Goal: Task Accomplishment & Management: Manage account settings

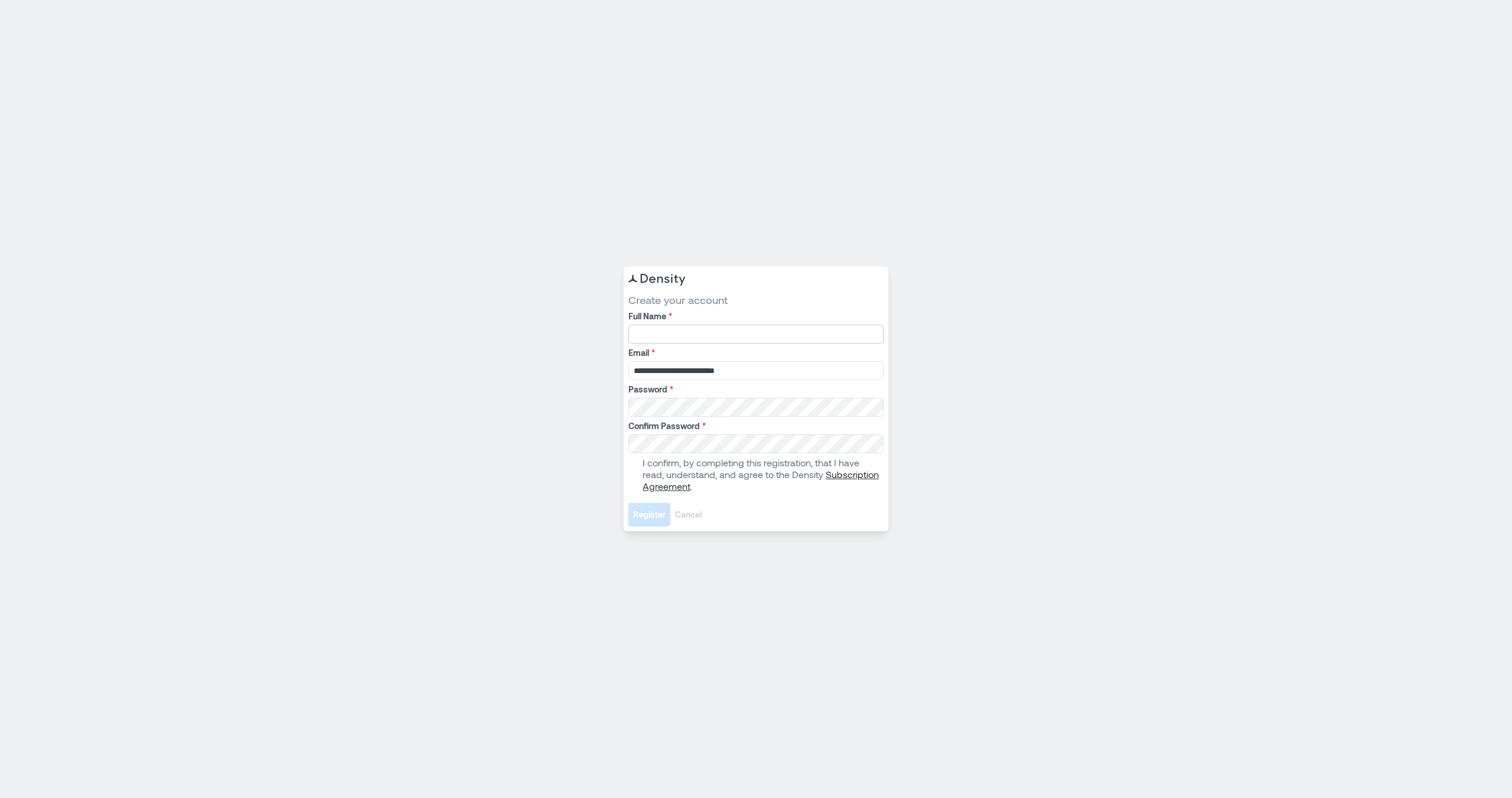
click at [736, 339] on input "Full Name *" at bounding box center [756, 334] width 255 height 19
type input "**********"
click at [630, 473] on span at bounding box center [633, 474] width 9 height 9
click at [643, 521] on button "Register" at bounding box center [649, 514] width 42 height 23
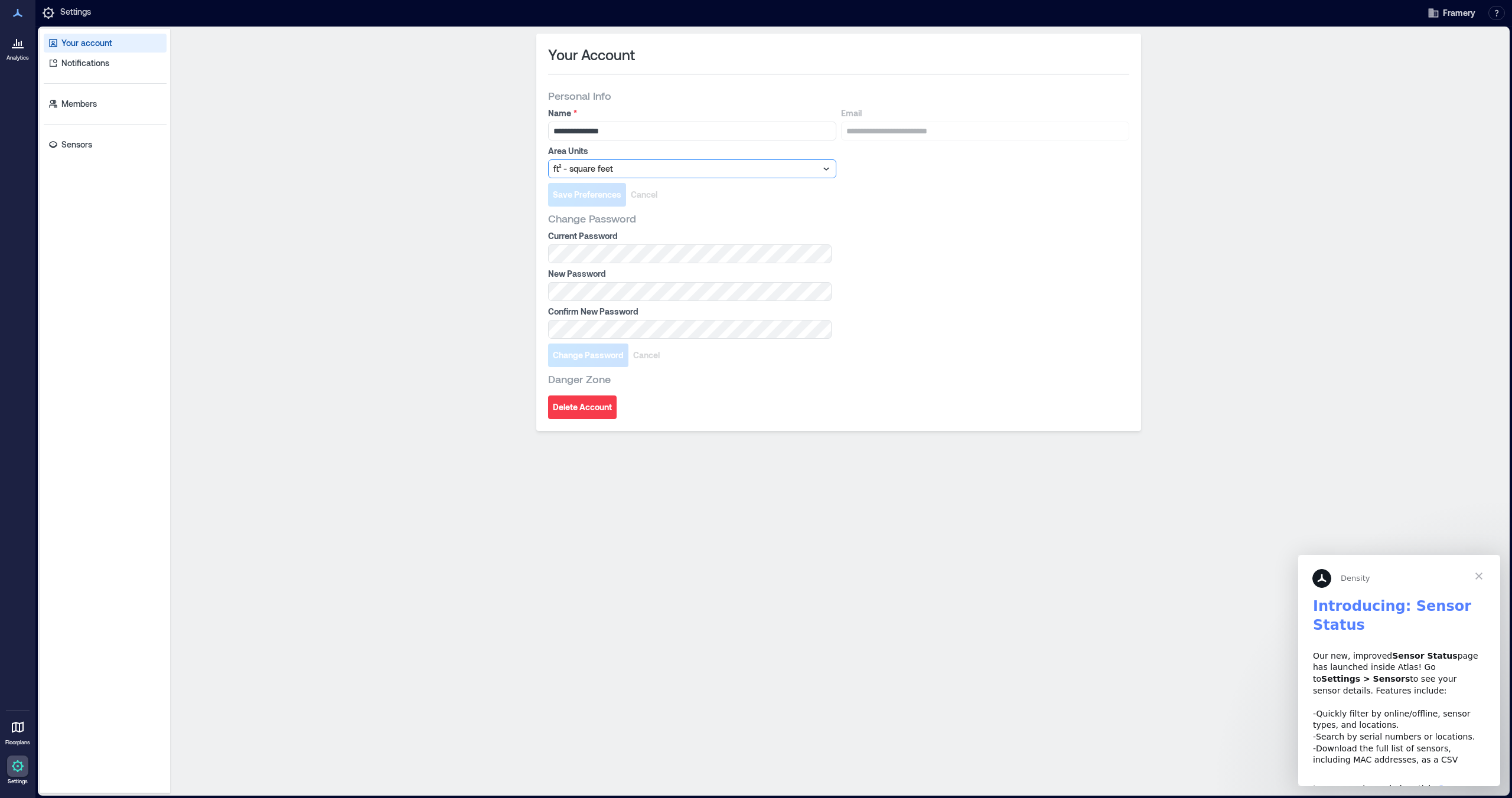
click at [754, 170] on div at bounding box center [686, 168] width 266 height 14
click at [730, 204] on div "m² - square meters" at bounding box center [692, 209] width 282 height 19
click at [954, 295] on div "Current Password New Password Confirm New Password" at bounding box center [839, 285] width 581 height 108
click at [595, 192] on span "Save Preferences" at bounding box center [586, 194] width 68 height 12
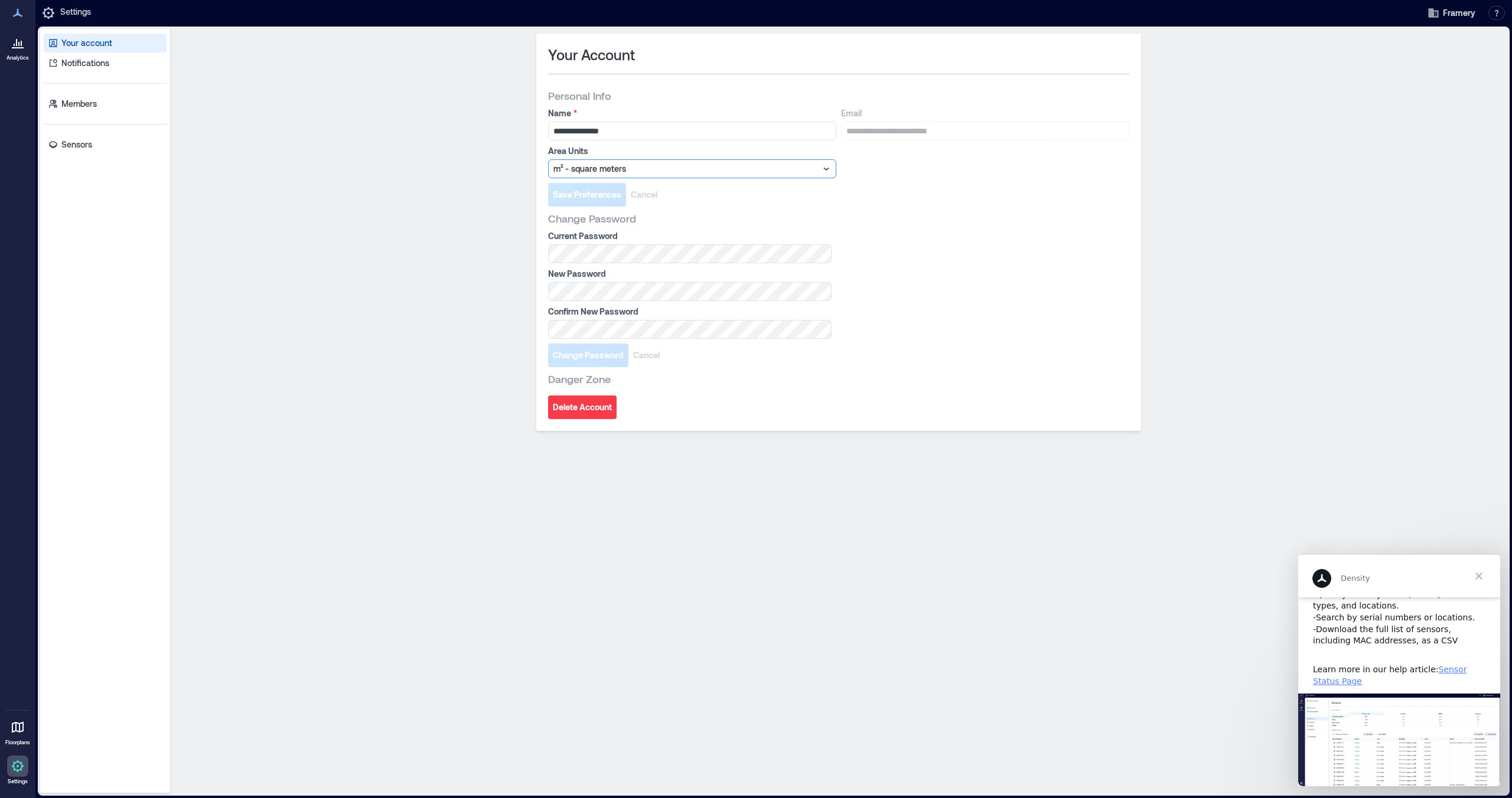
click at [1483, 581] on span "Close" at bounding box center [1479, 577] width 43 height 43
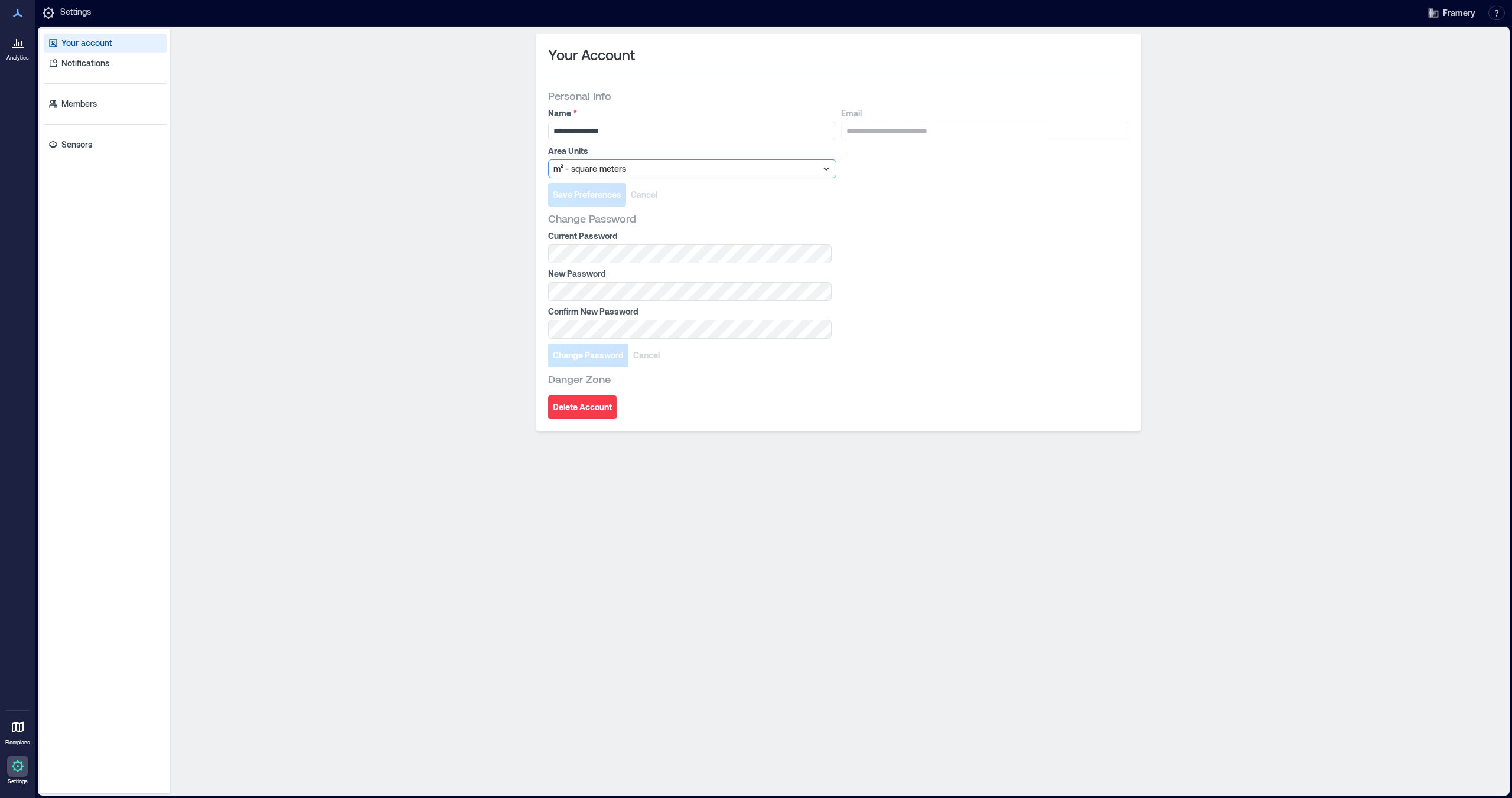
click at [25, 16] on div at bounding box center [18, 13] width 21 height 21
click at [17, 49] on icon at bounding box center [17, 42] width 14 height 14
click at [77, 100] on p "Members" at bounding box center [79, 104] width 35 height 12
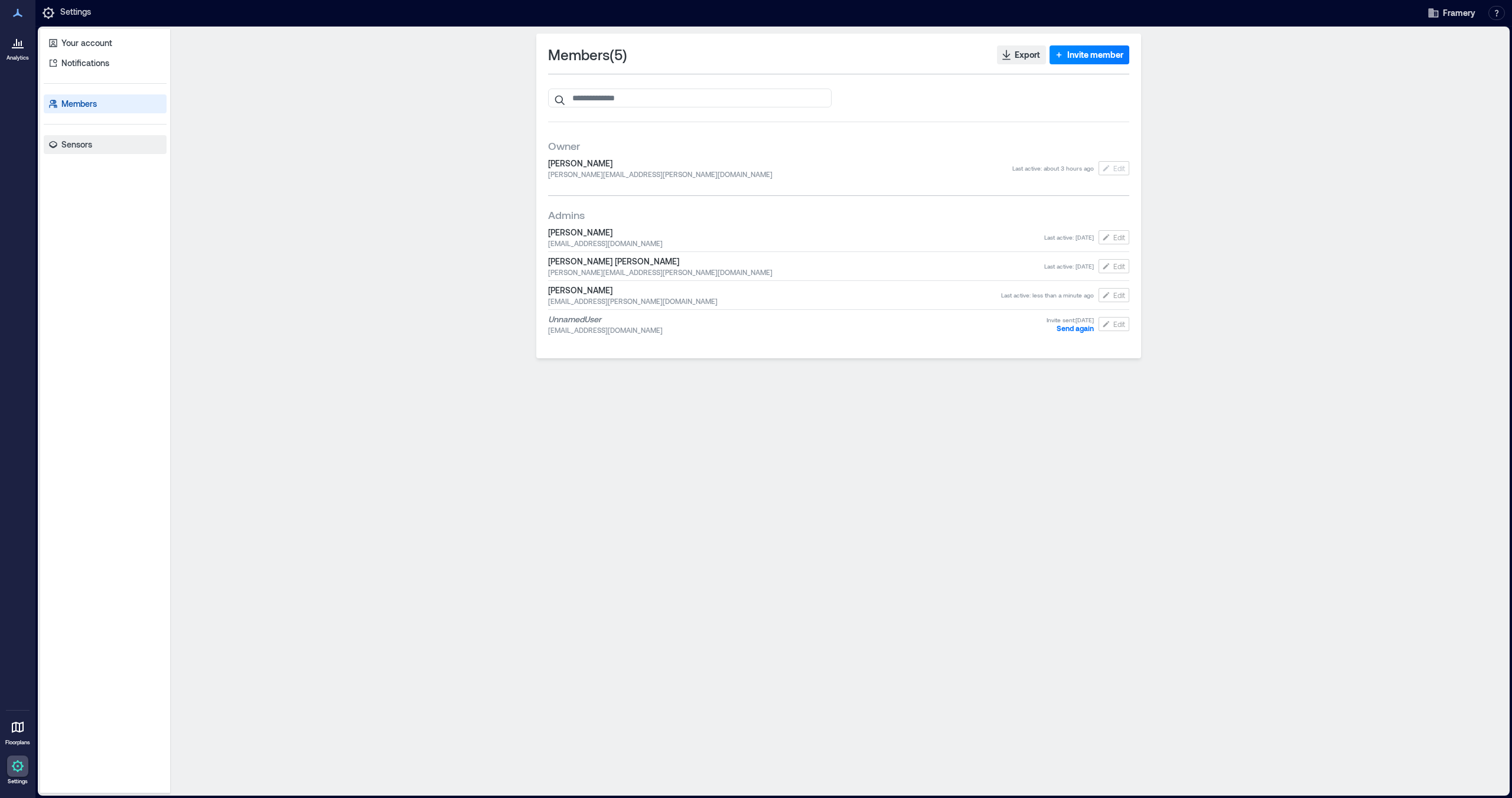
click at [78, 147] on p "Sensors" at bounding box center [77, 145] width 31 height 12
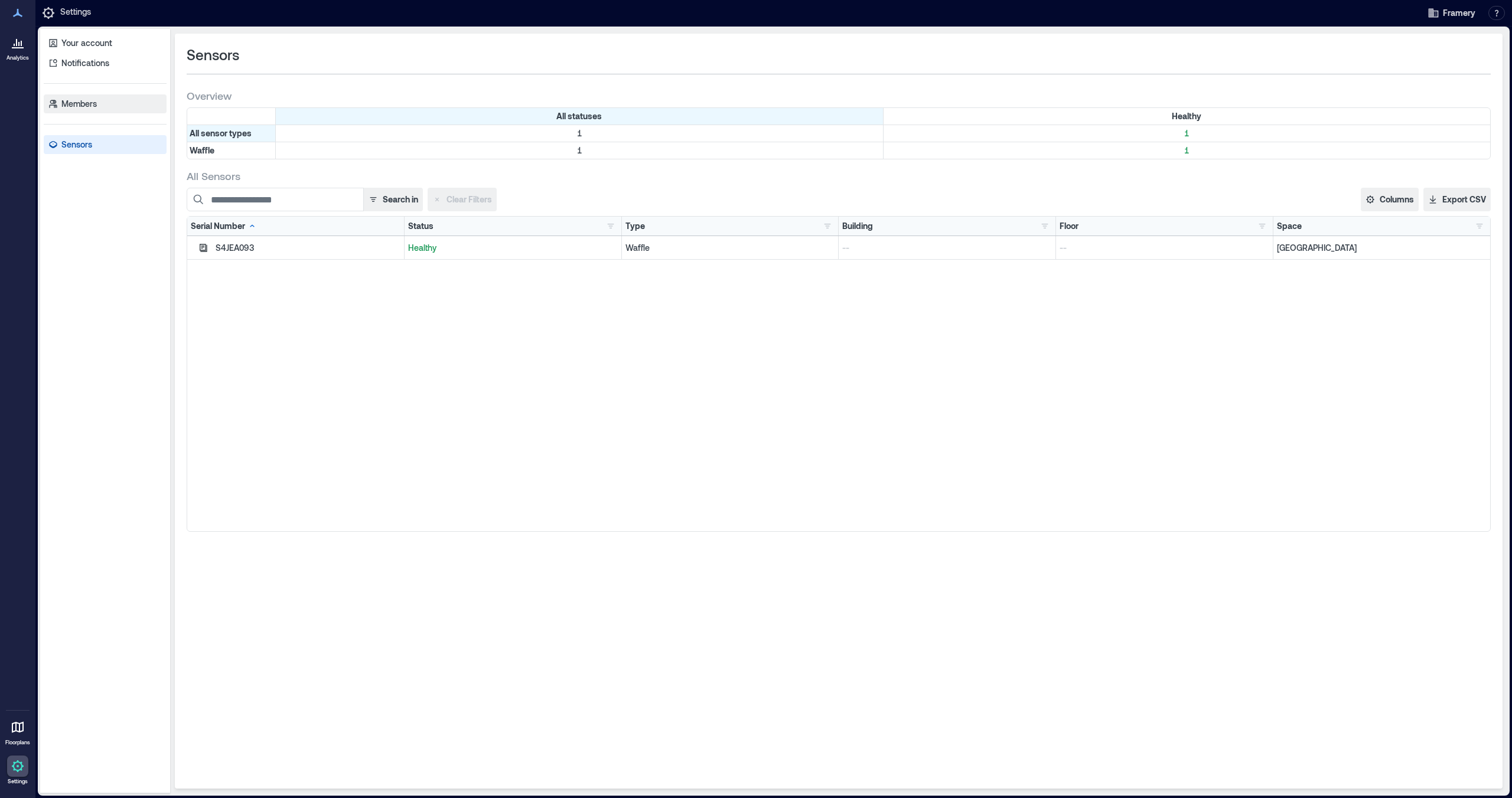
click at [73, 105] on p "Members" at bounding box center [79, 104] width 35 height 12
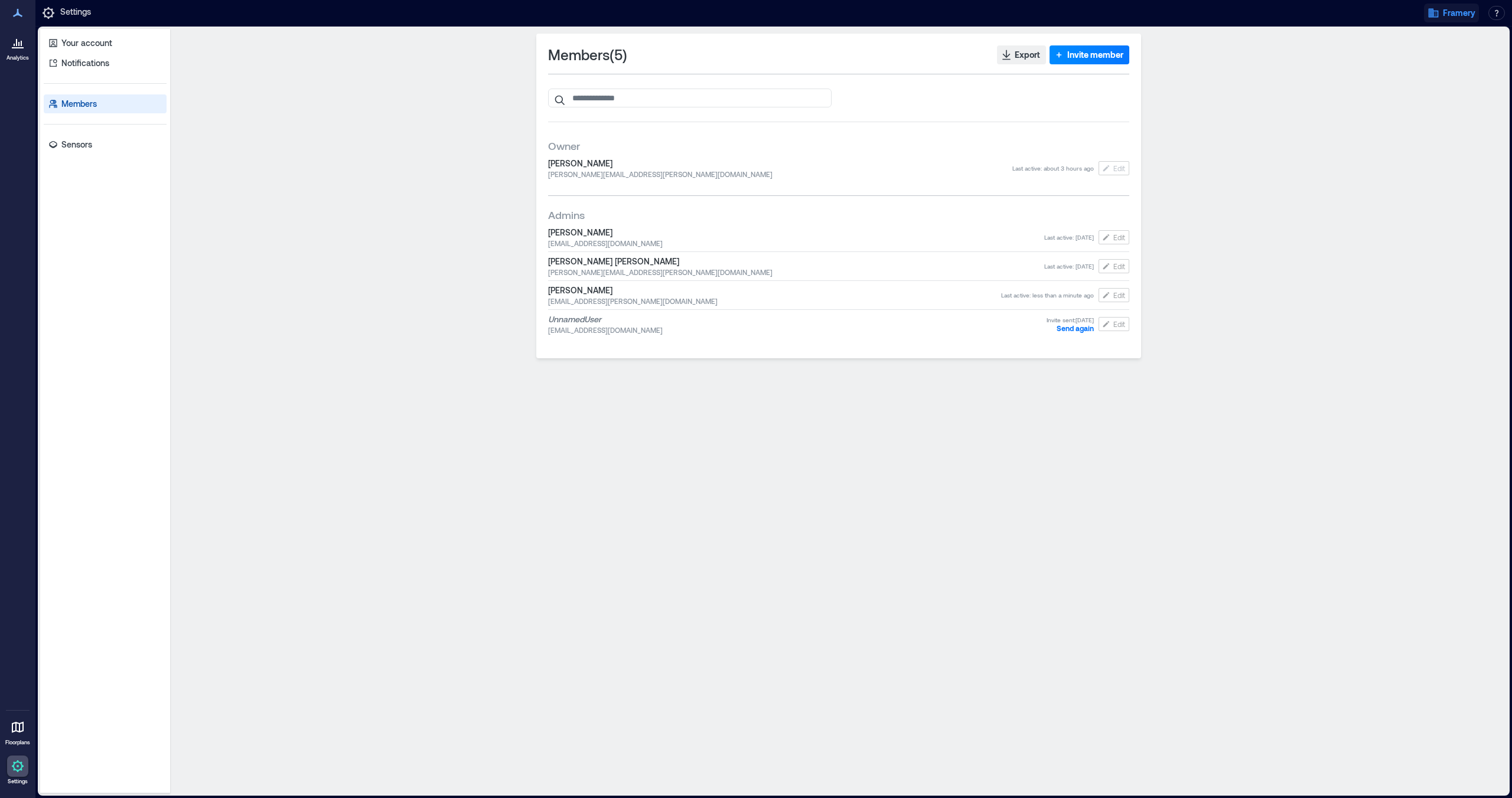
click at [1442, 15] on button "Framery" at bounding box center [1451, 13] width 55 height 19
click at [1498, 13] on button "button" at bounding box center [1497, 12] width 17 height 14
click at [1301, 241] on div "Members ( 5 ) Export Invite member Owner [PERSON_NAME] [PERSON_NAME][EMAIL_ADDR…" at bounding box center [839, 411] width 1328 height 755
click at [21, 729] on icon at bounding box center [17, 727] width 14 height 14
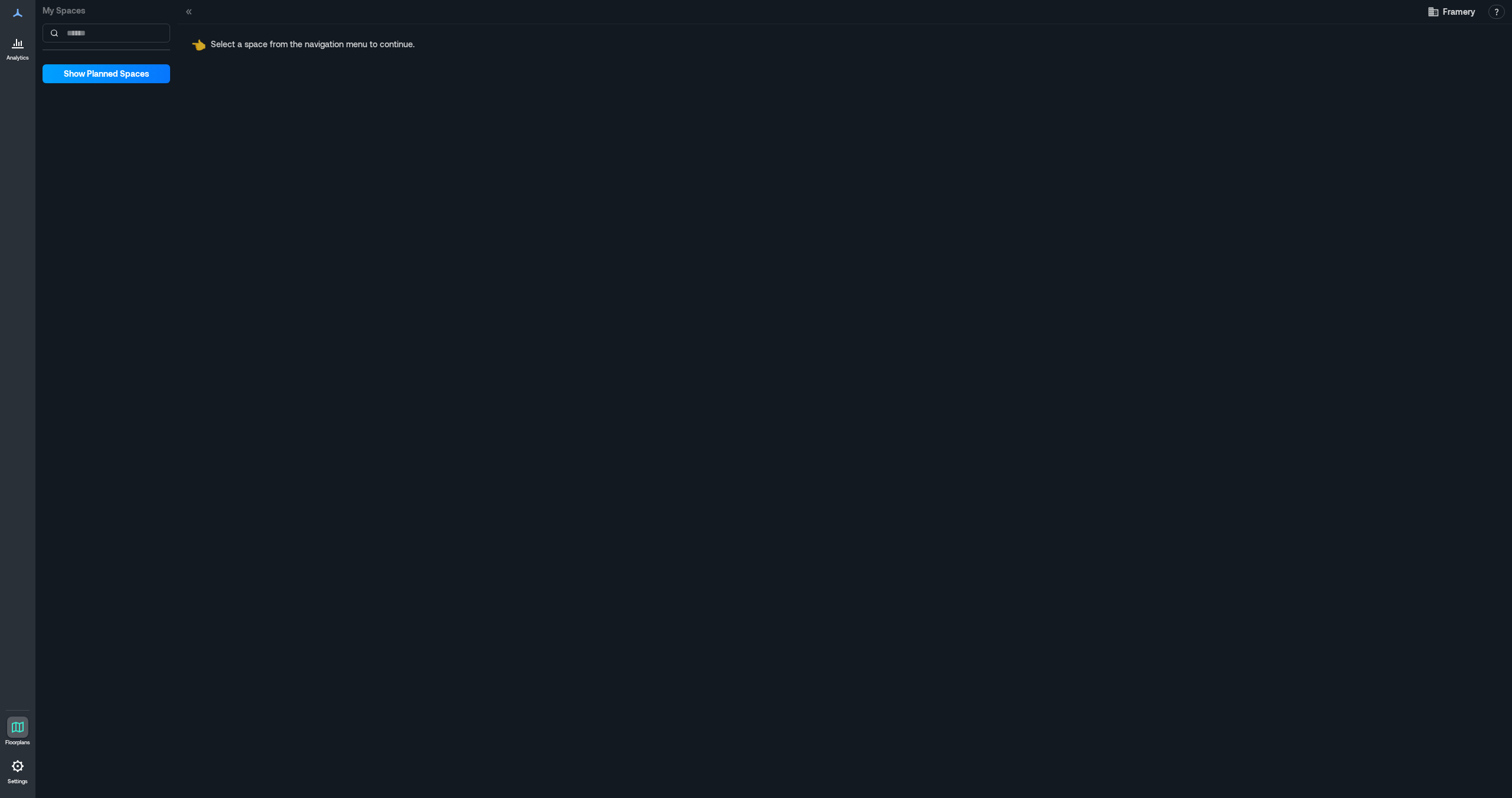
click at [124, 68] on span "Show Planned Spaces" at bounding box center [106, 74] width 86 height 12
click at [124, 34] on input at bounding box center [106, 33] width 128 height 19
click at [191, 12] on icon at bounding box center [189, 11] width 12 height 12
click at [98, 38] on input at bounding box center [106, 33] width 128 height 19
type input "***"
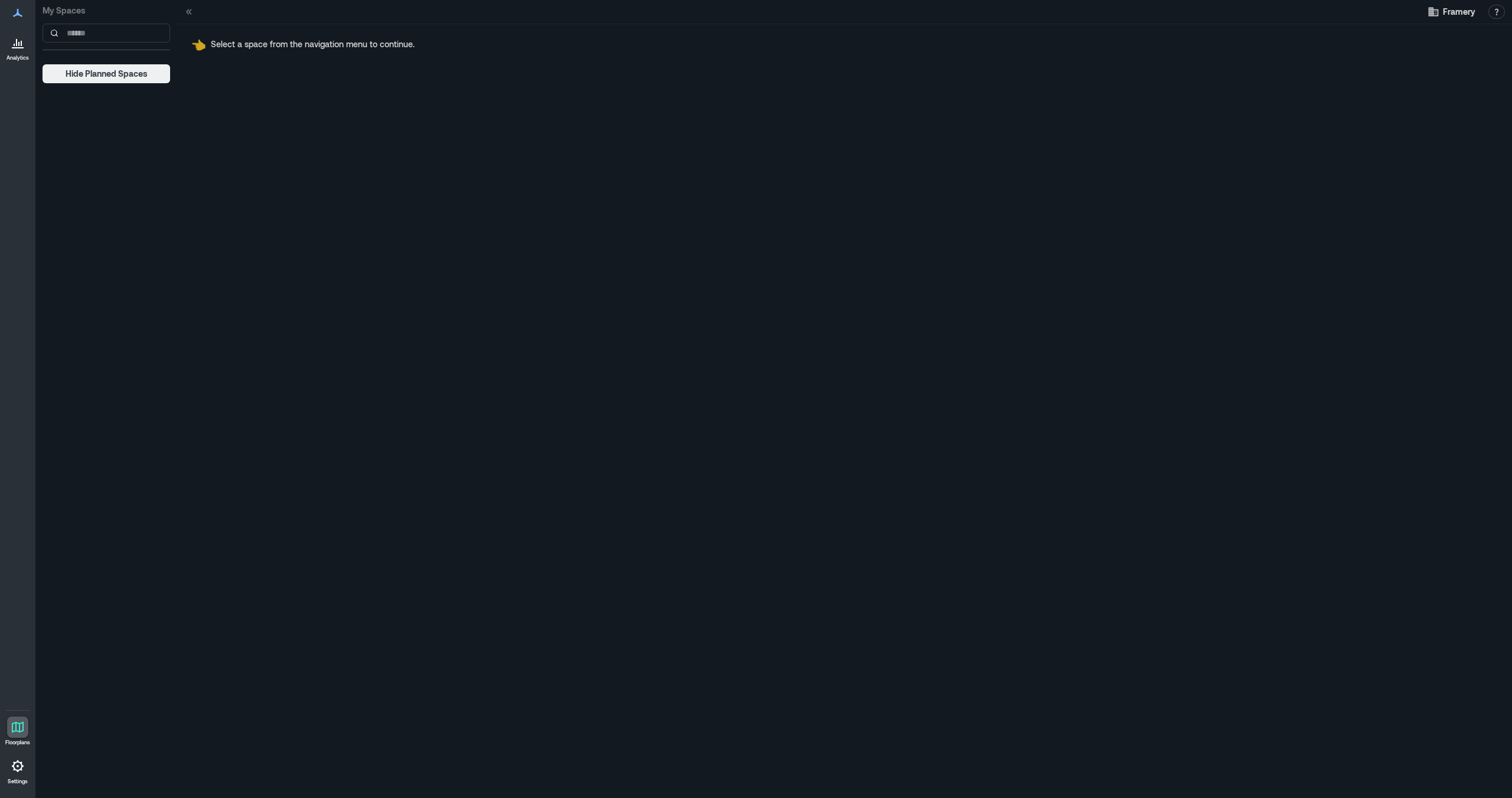
click at [19, 8] on icon at bounding box center [17, 12] width 14 height 14
click at [19, 46] on icon at bounding box center [19, 44] width 1 height 4
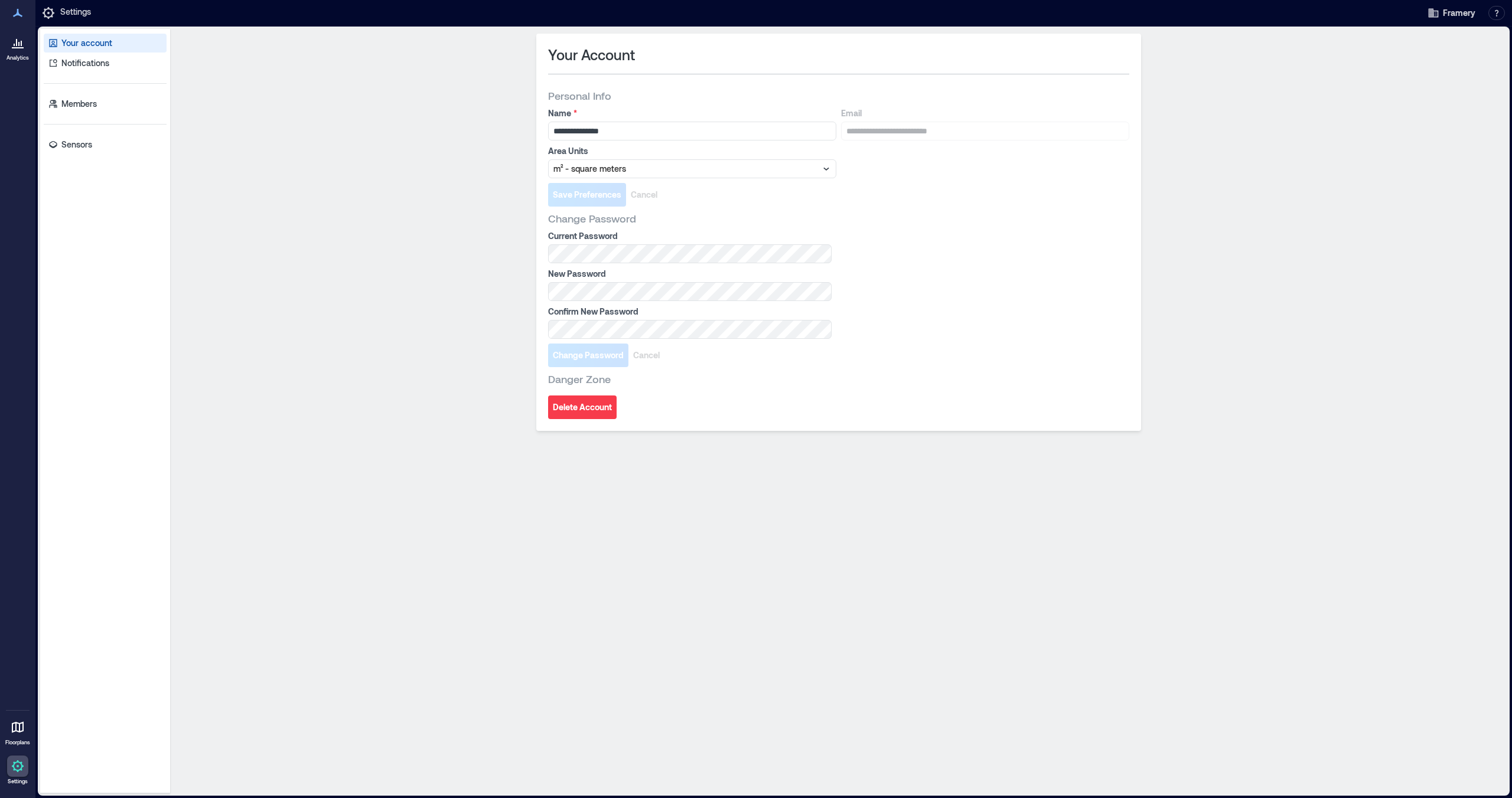
click at [18, 46] on icon at bounding box center [17, 42] width 14 height 14
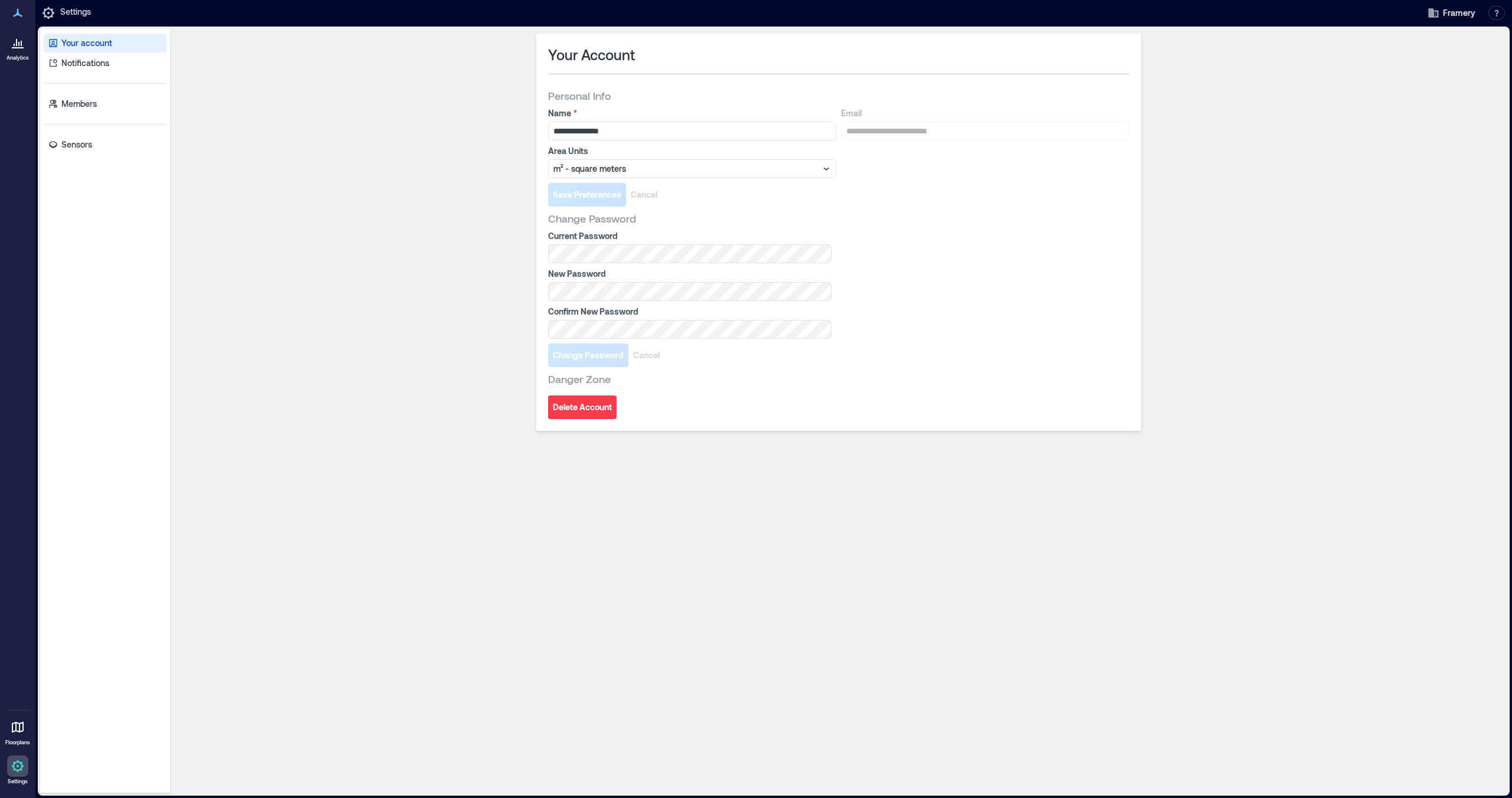
click at [18, 46] on icon at bounding box center [17, 42] width 14 height 14
click at [95, 109] on p "Members" at bounding box center [79, 104] width 35 height 12
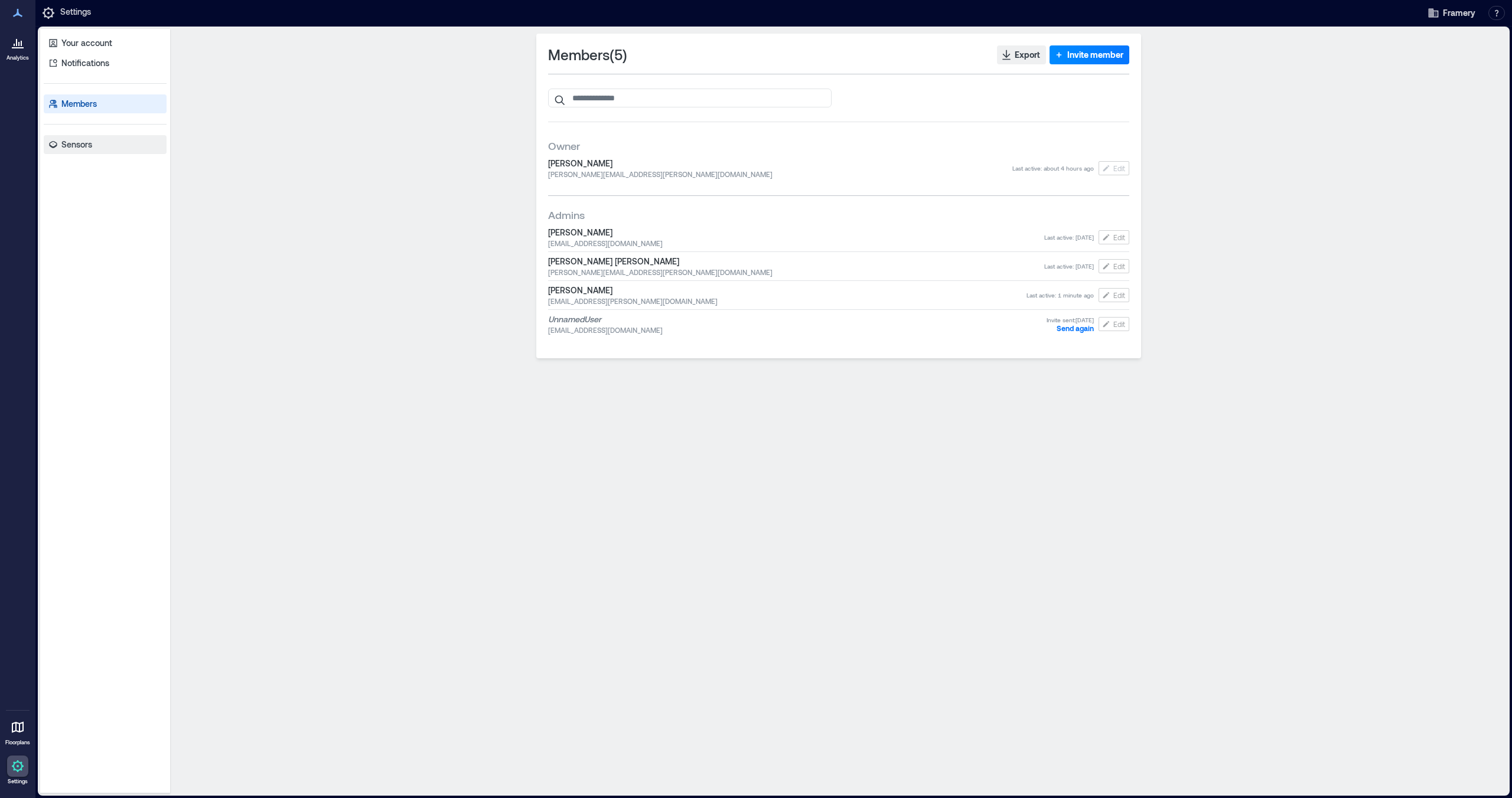
click at [84, 145] on p "Sensors" at bounding box center [77, 145] width 31 height 12
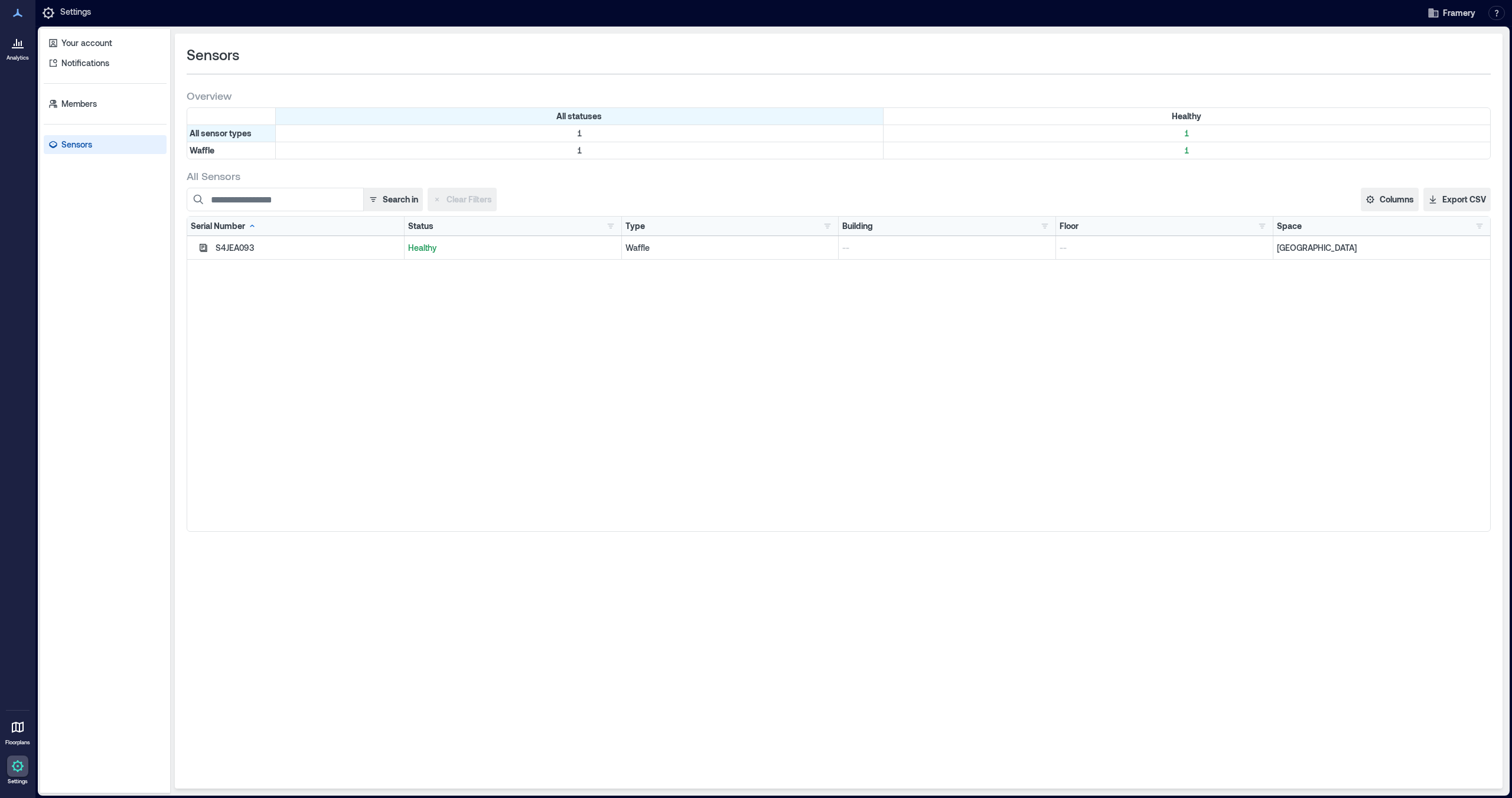
click at [327, 245] on div "S4JEA093" at bounding box center [308, 247] width 185 height 12
click at [1336, 248] on p "[GEOGRAPHIC_DATA]" at bounding box center [1381, 247] width 210 height 12
click at [92, 104] on p "Members" at bounding box center [79, 104] width 35 height 12
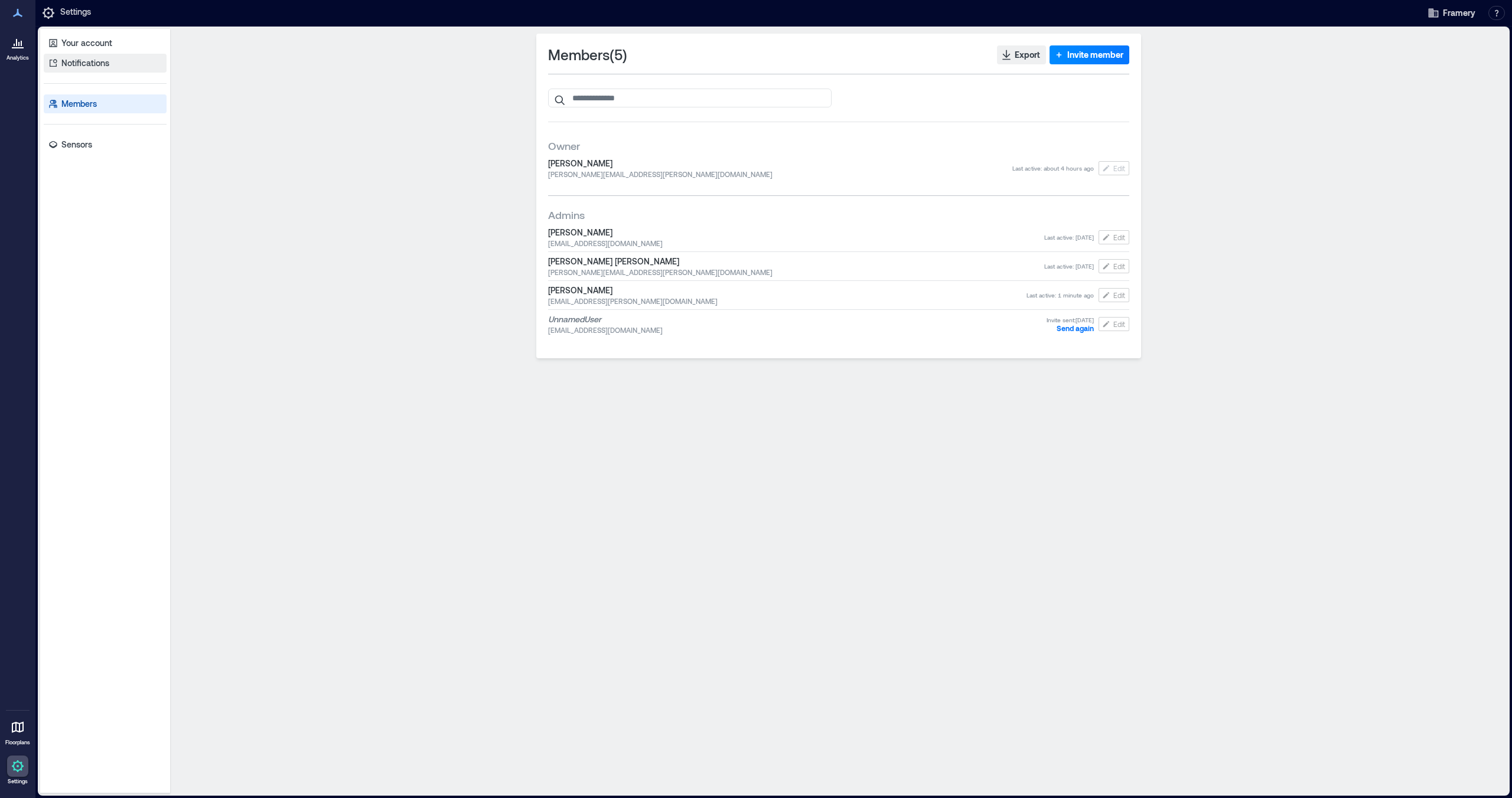
click at [106, 59] on p "Notifications" at bounding box center [85, 63] width 48 height 12
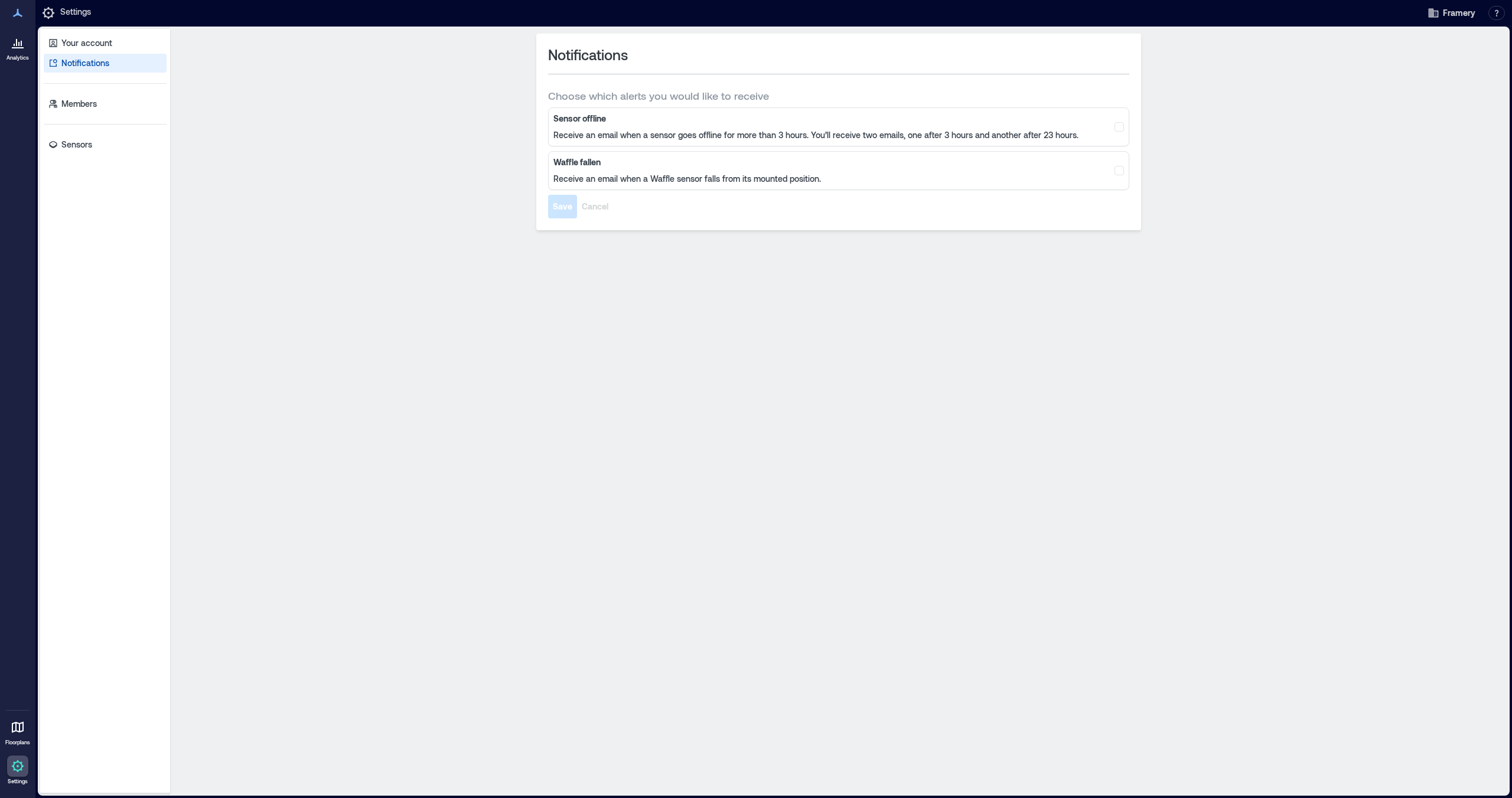
click at [10, 740] on p "Floorplans" at bounding box center [18, 743] width 25 height 7
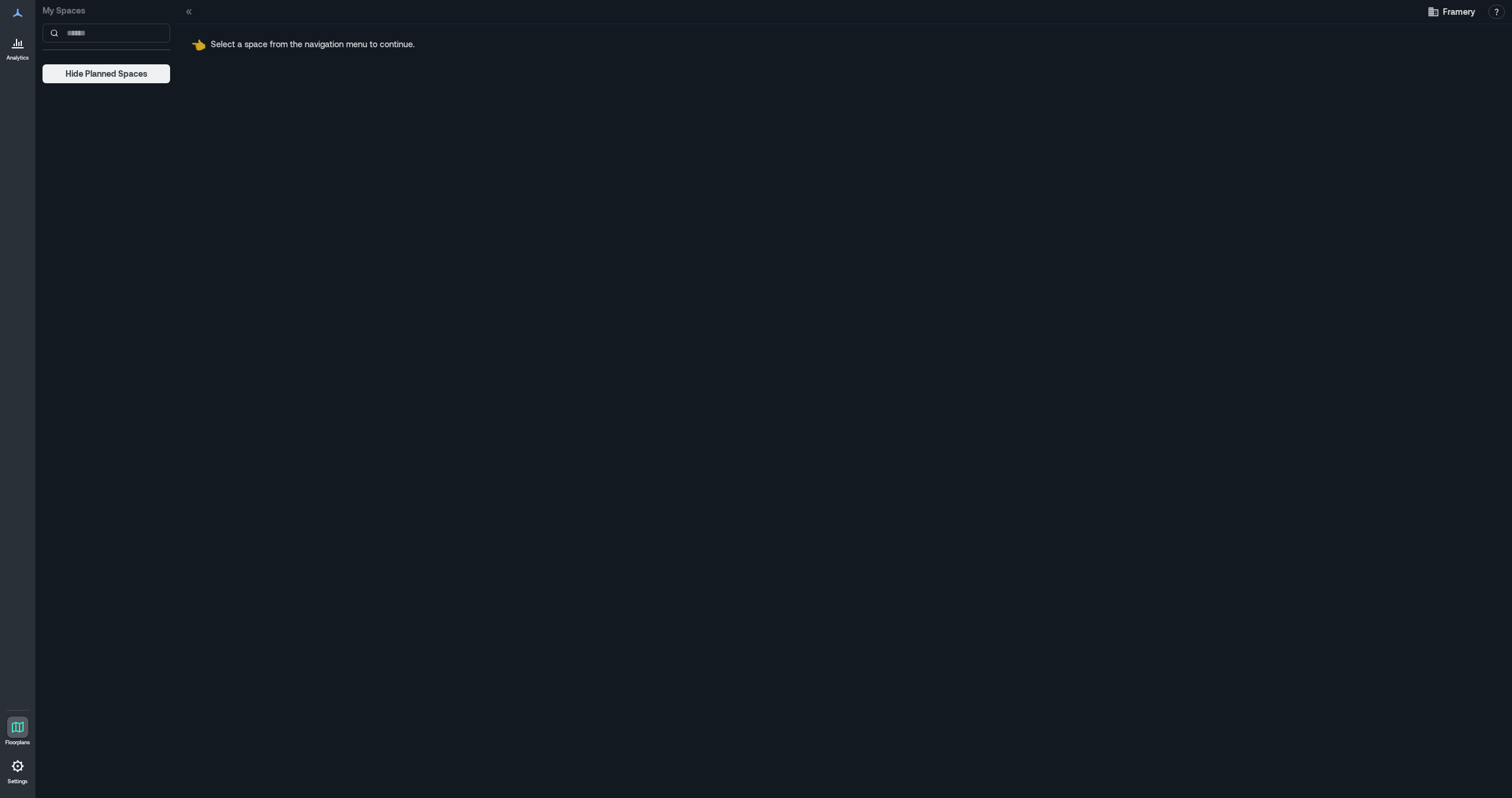
click at [15, 13] on icon at bounding box center [17, 12] width 14 height 14
click at [18, 54] on p "Analytics" at bounding box center [18, 58] width 22 height 7
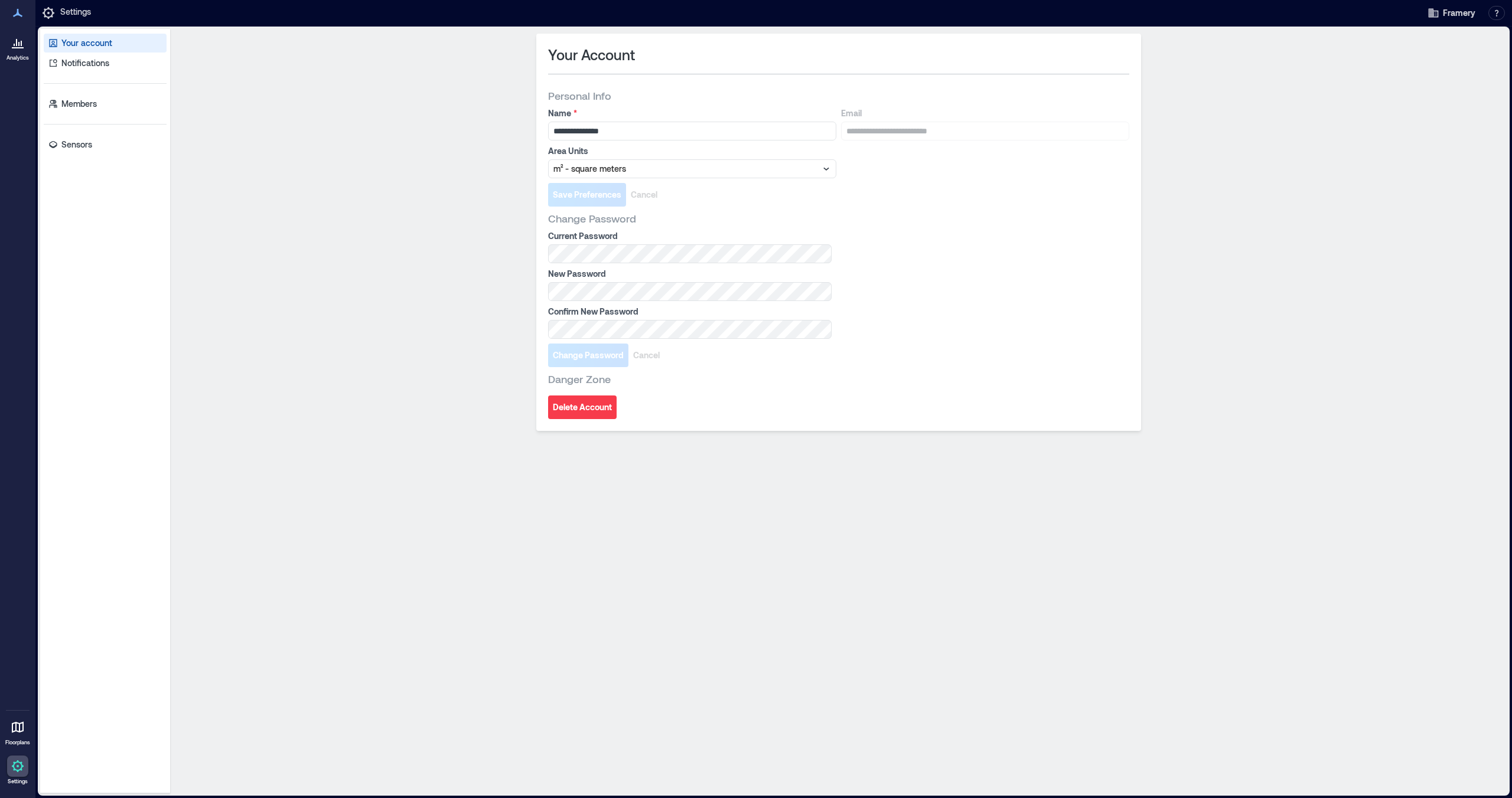
click at [18, 54] on p "Analytics" at bounding box center [18, 58] width 22 height 7
click at [18, 53] on link "Analytics" at bounding box center [18, 46] width 30 height 36
click at [104, 67] on p "Notifications" at bounding box center [85, 63] width 48 height 12
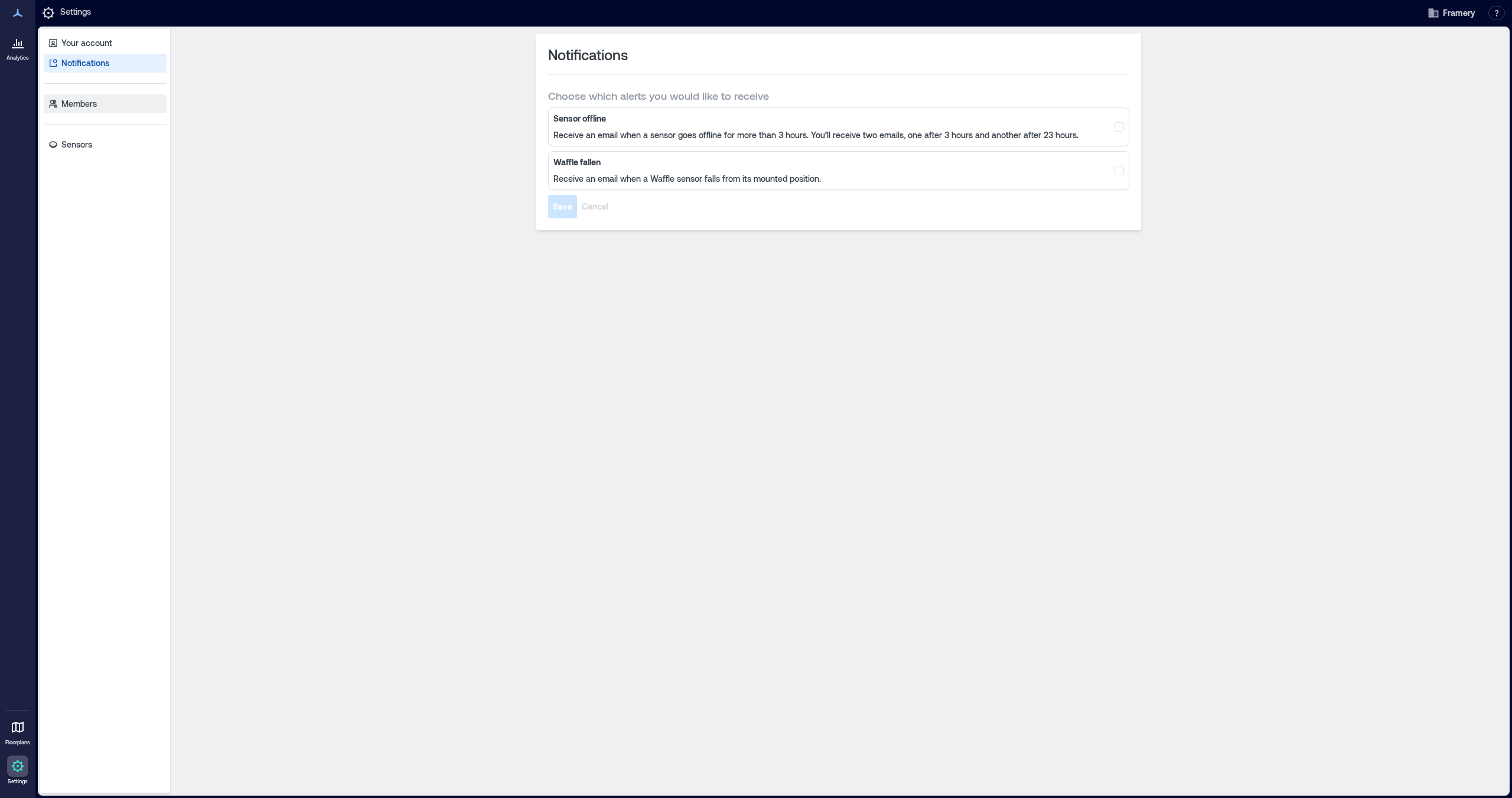
click at [88, 104] on p "Members" at bounding box center [79, 104] width 35 height 12
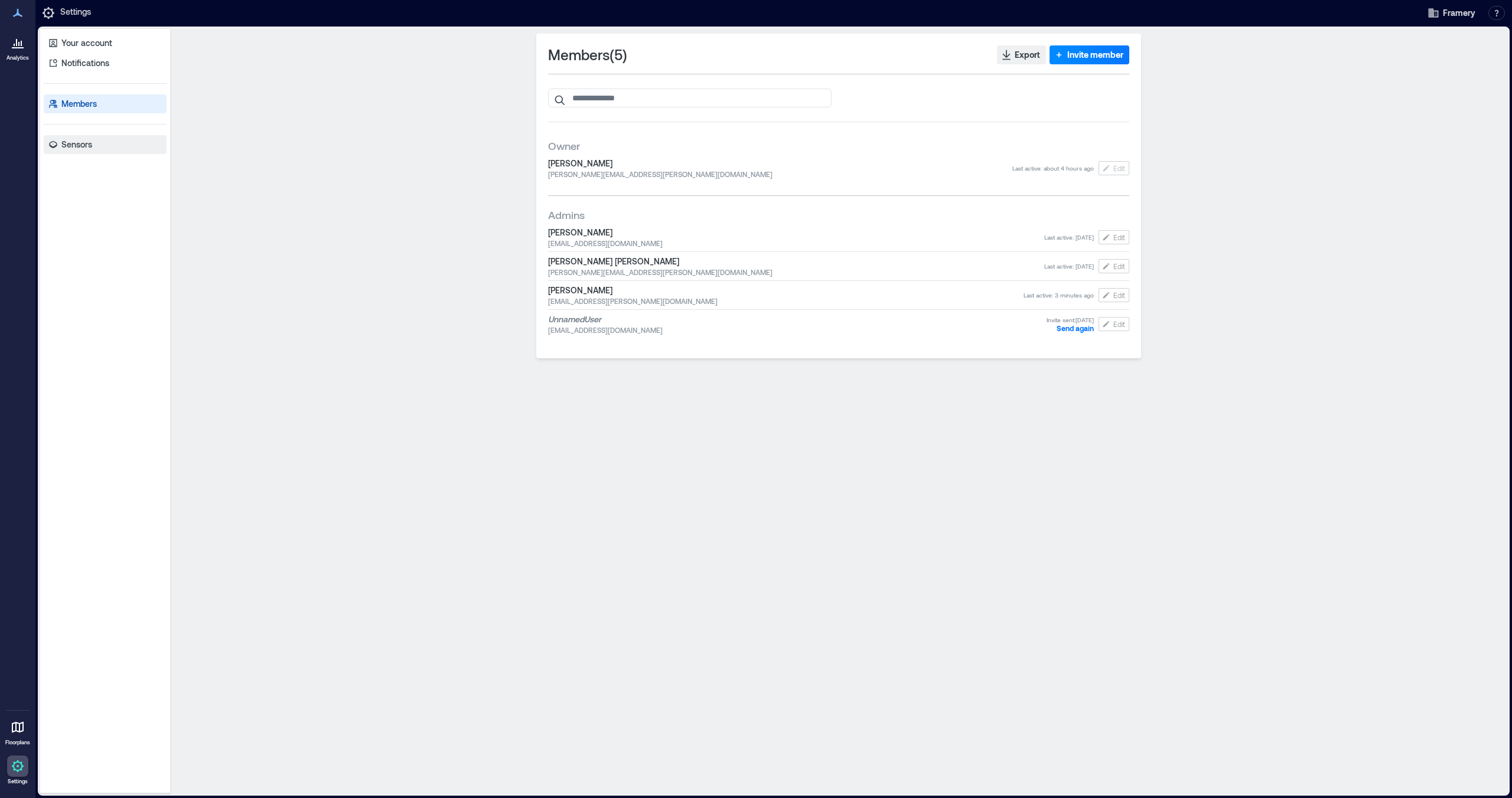
click at [86, 142] on p "Sensors" at bounding box center [77, 145] width 31 height 12
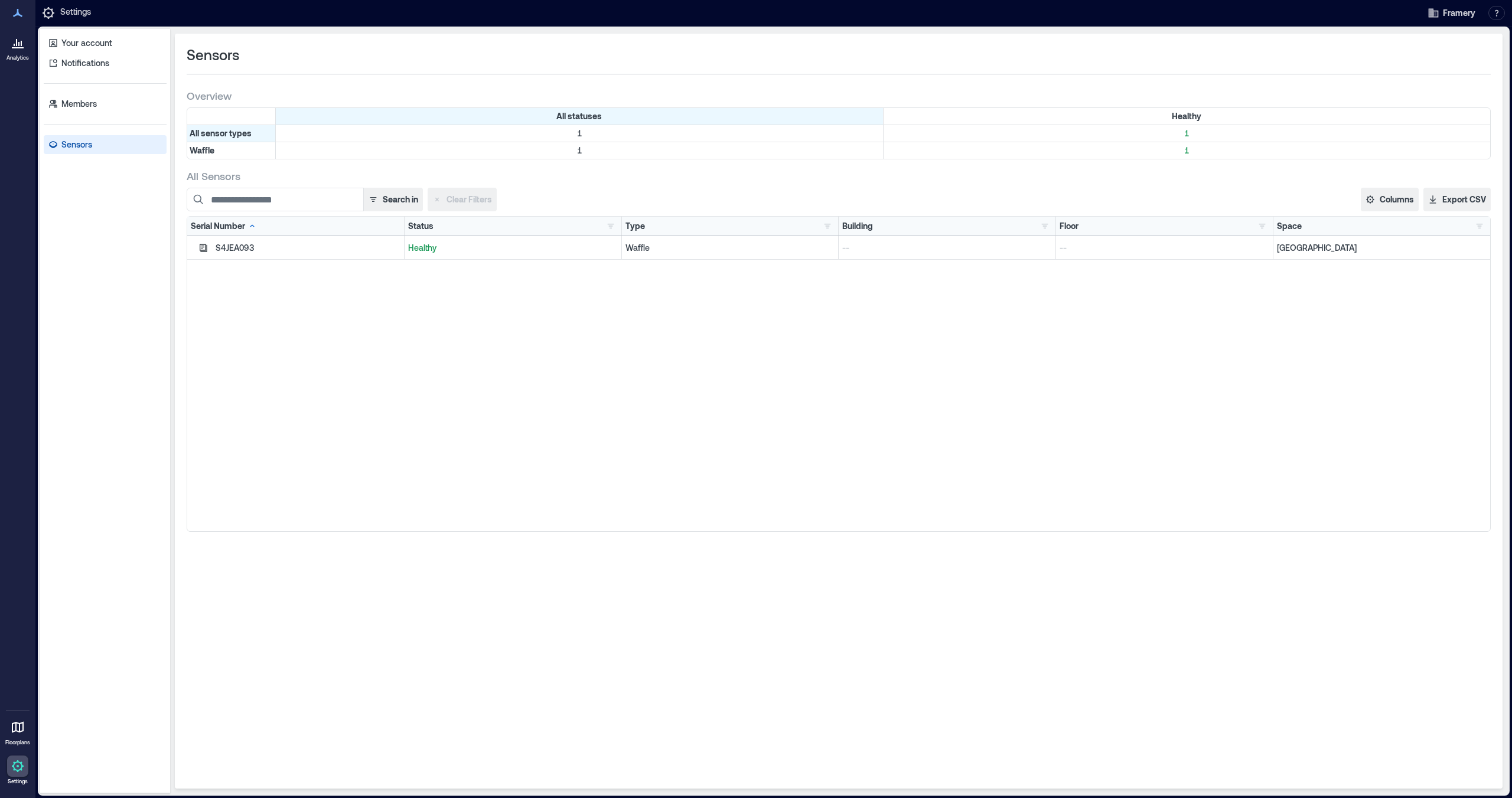
click at [233, 246] on div "S4JEA093" at bounding box center [308, 247] width 185 height 12
click at [201, 246] on icon "button" at bounding box center [204, 248] width 9 height 9
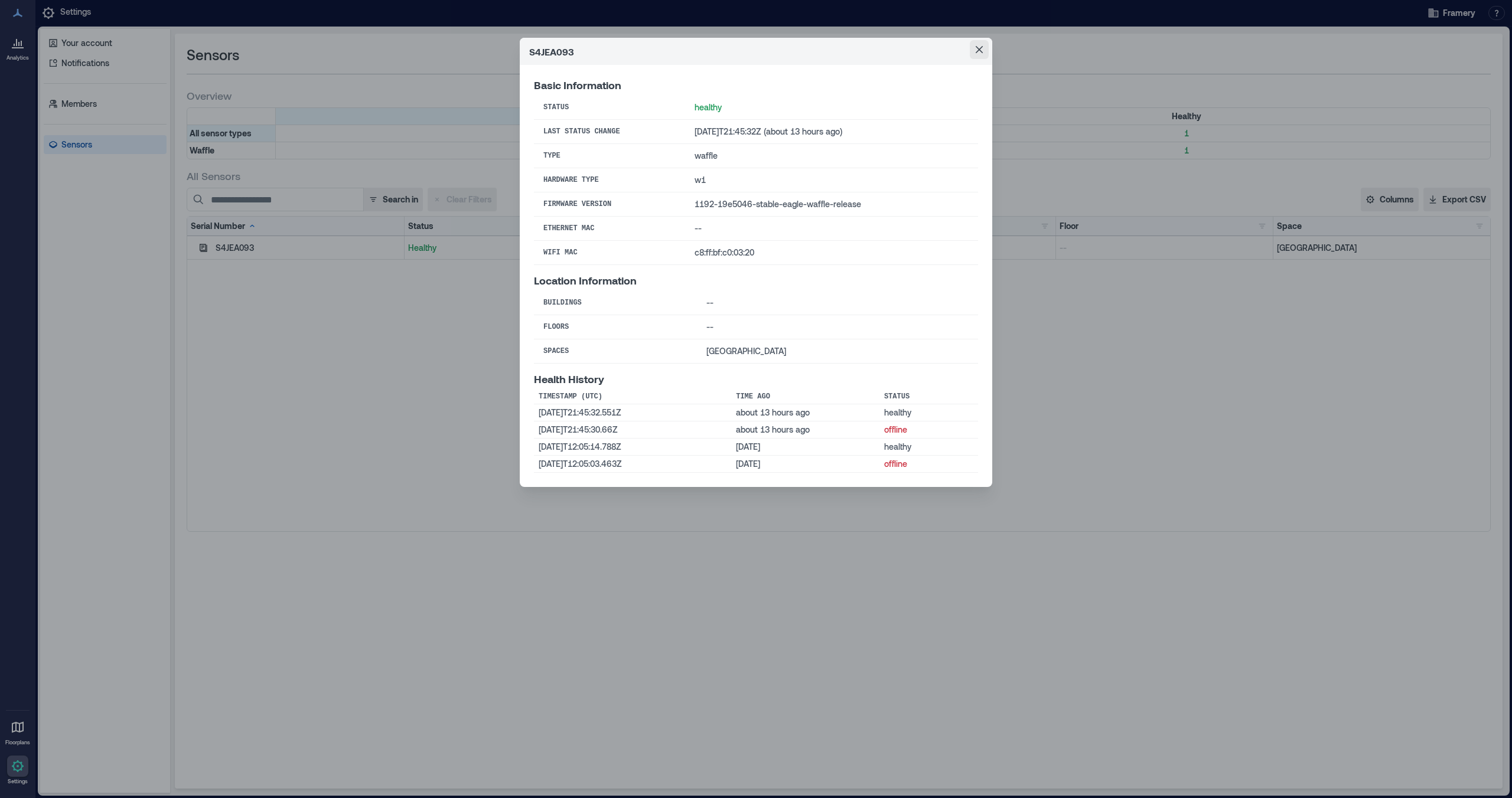
click at [978, 50] on icon "Close" at bounding box center [980, 49] width 7 height 7
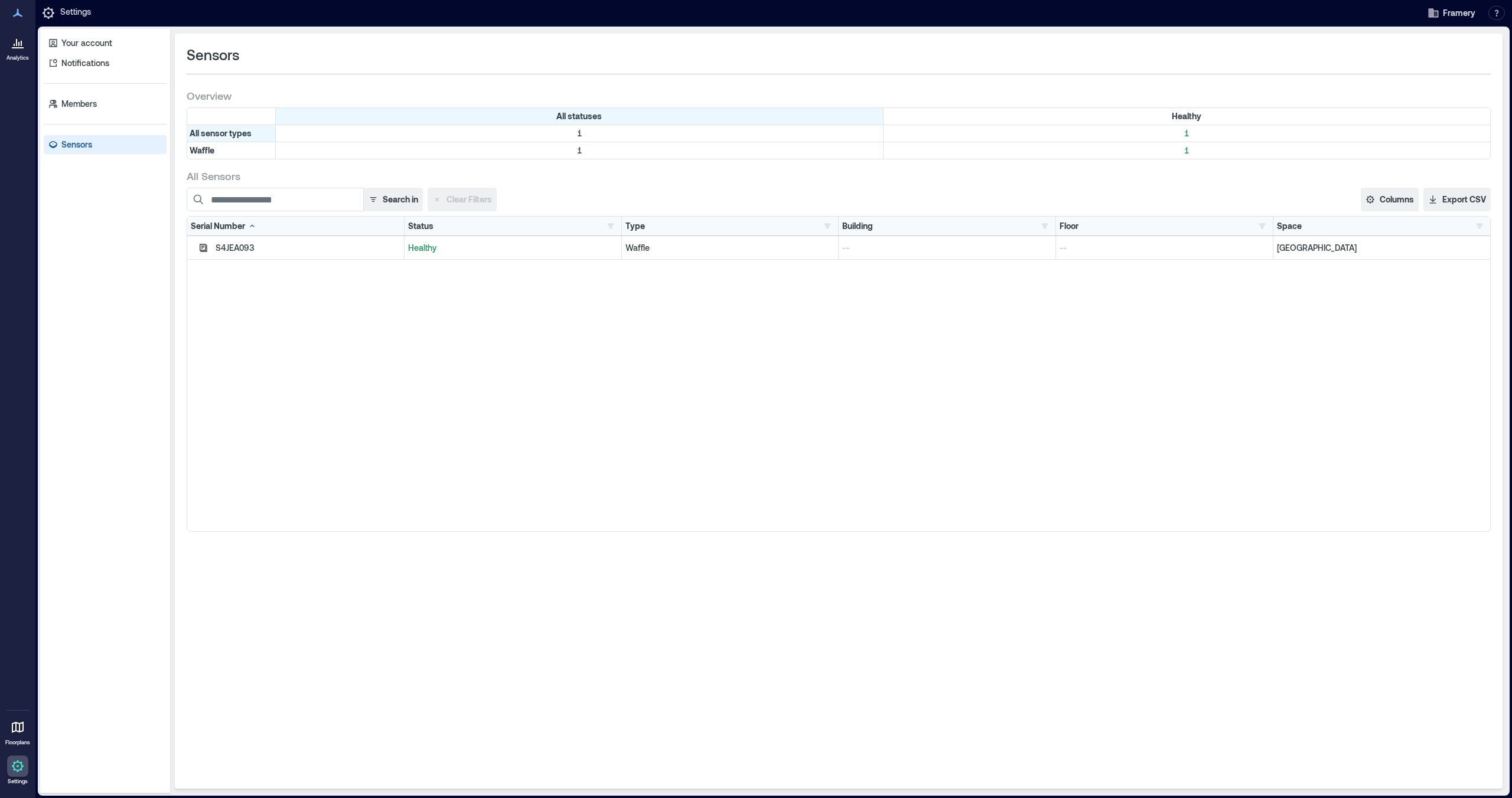
click at [18, 726] on icon at bounding box center [17, 727] width 14 height 14
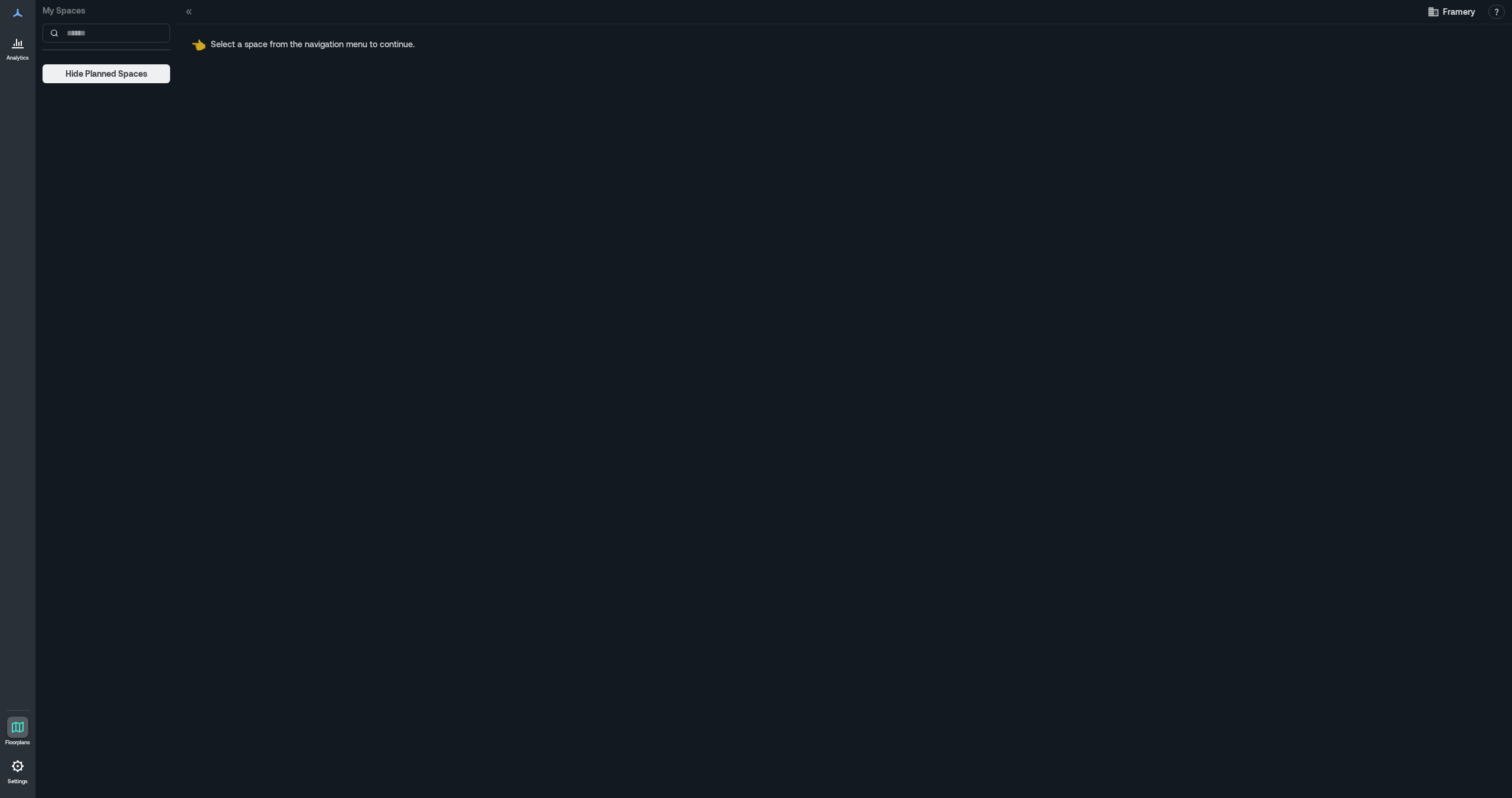
click at [19, 46] on icon at bounding box center [17, 42] width 14 height 14
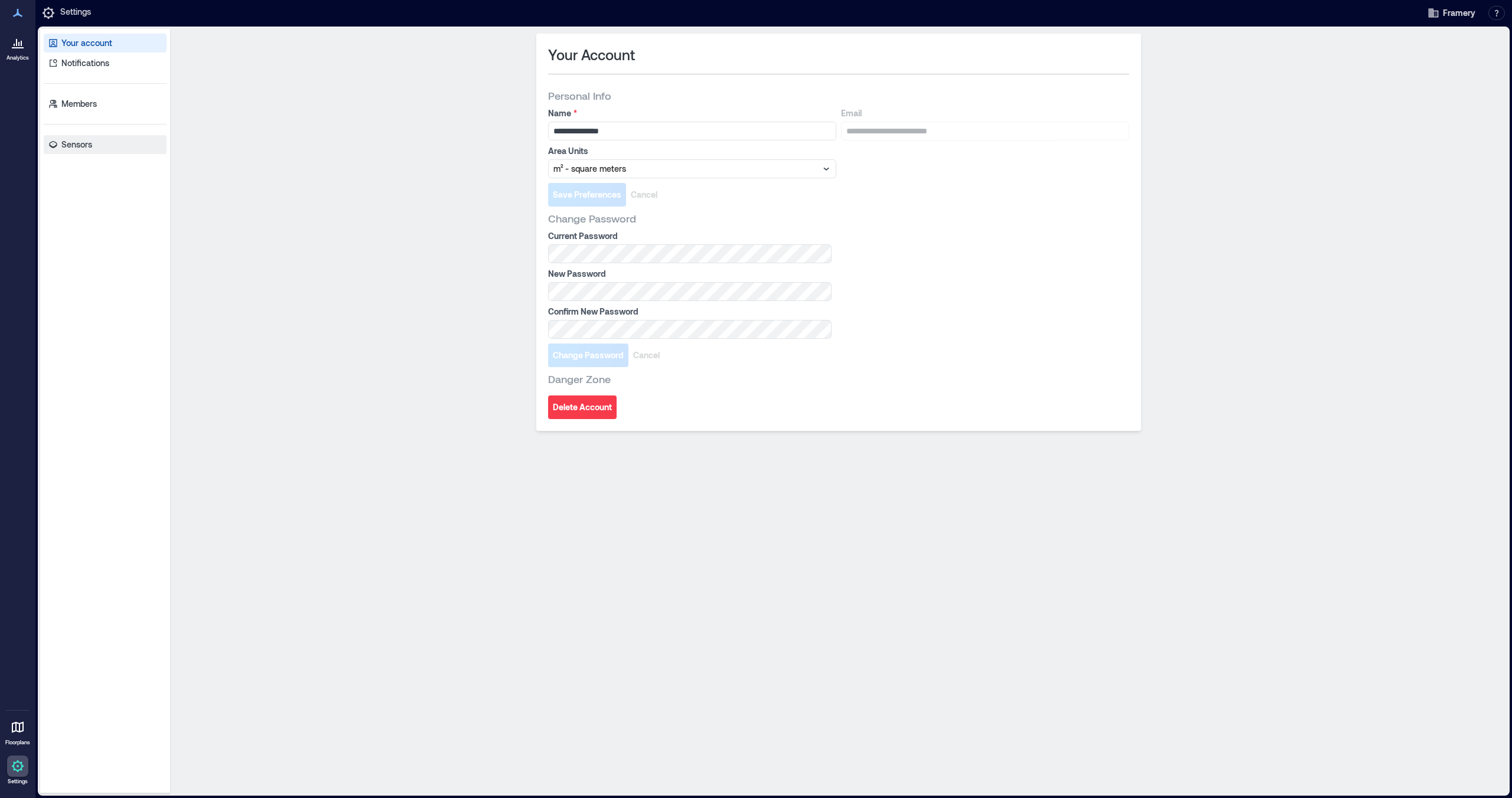
click at [120, 141] on link "Sensors" at bounding box center [106, 145] width 123 height 19
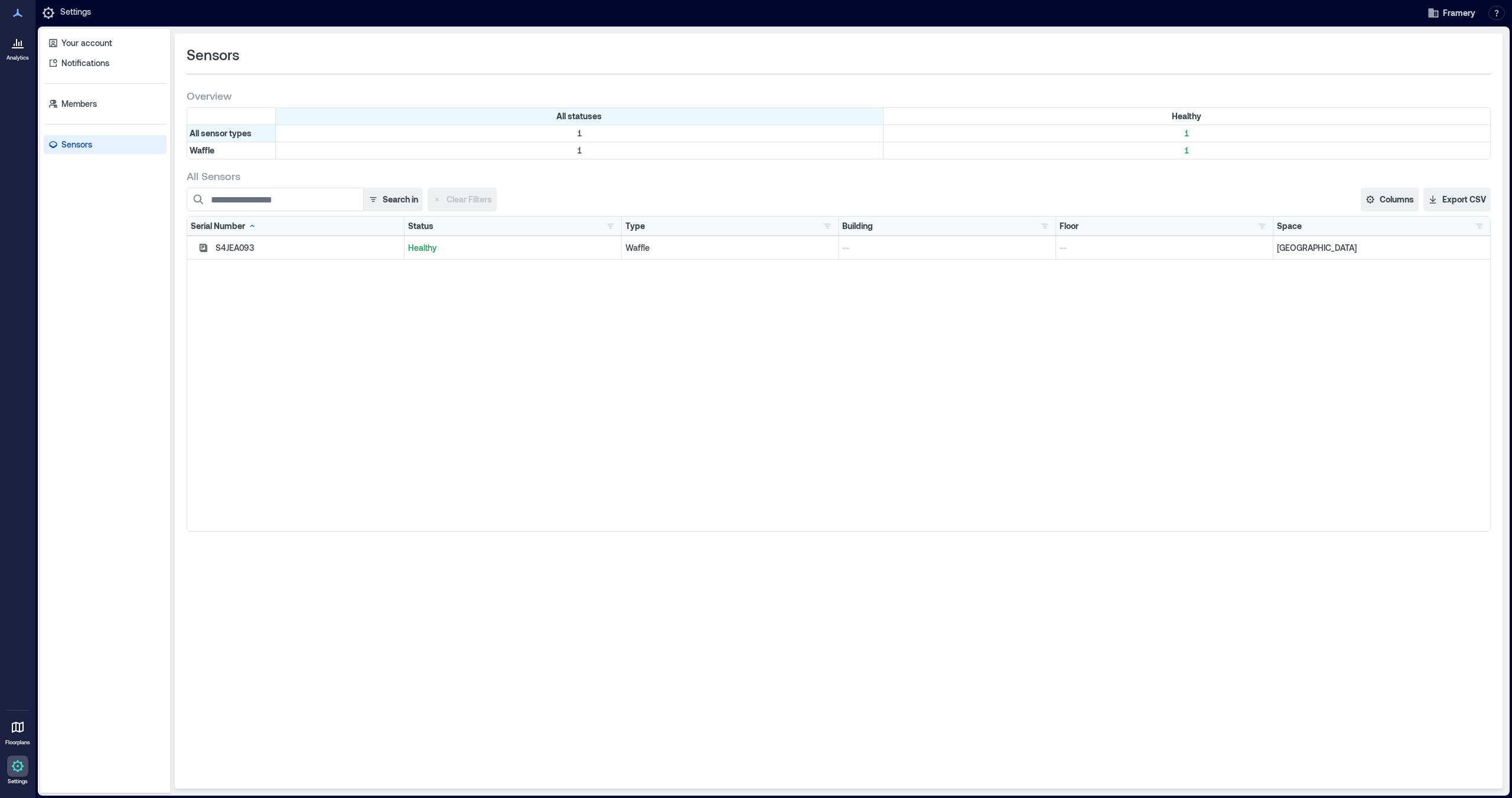
click at [244, 245] on div "S4JEA093" at bounding box center [308, 247] width 185 height 12
click at [200, 246] on icon "button" at bounding box center [204, 247] width 7 height 7
